Goal: Transaction & Acquisition: Purchase product/service

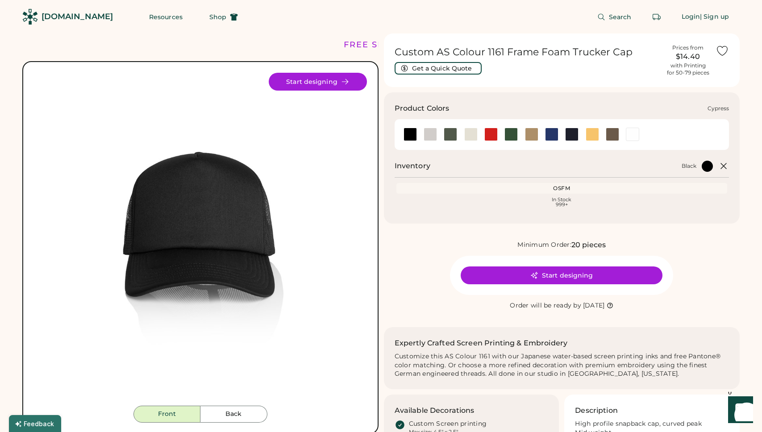
click at [450, 135] on div at bounding box center [450, 134] width 13 height 13
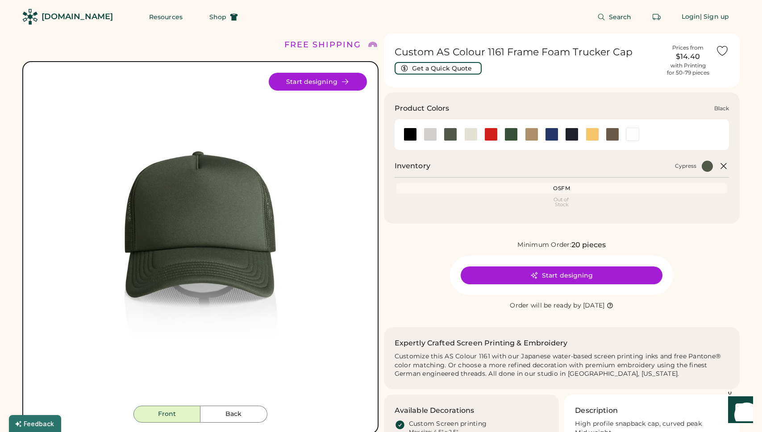
click at [412, 136] on div at bounding box center [410, 134] width 13 height 13
